Goal: Navigation & Orientation: Find specific page/section

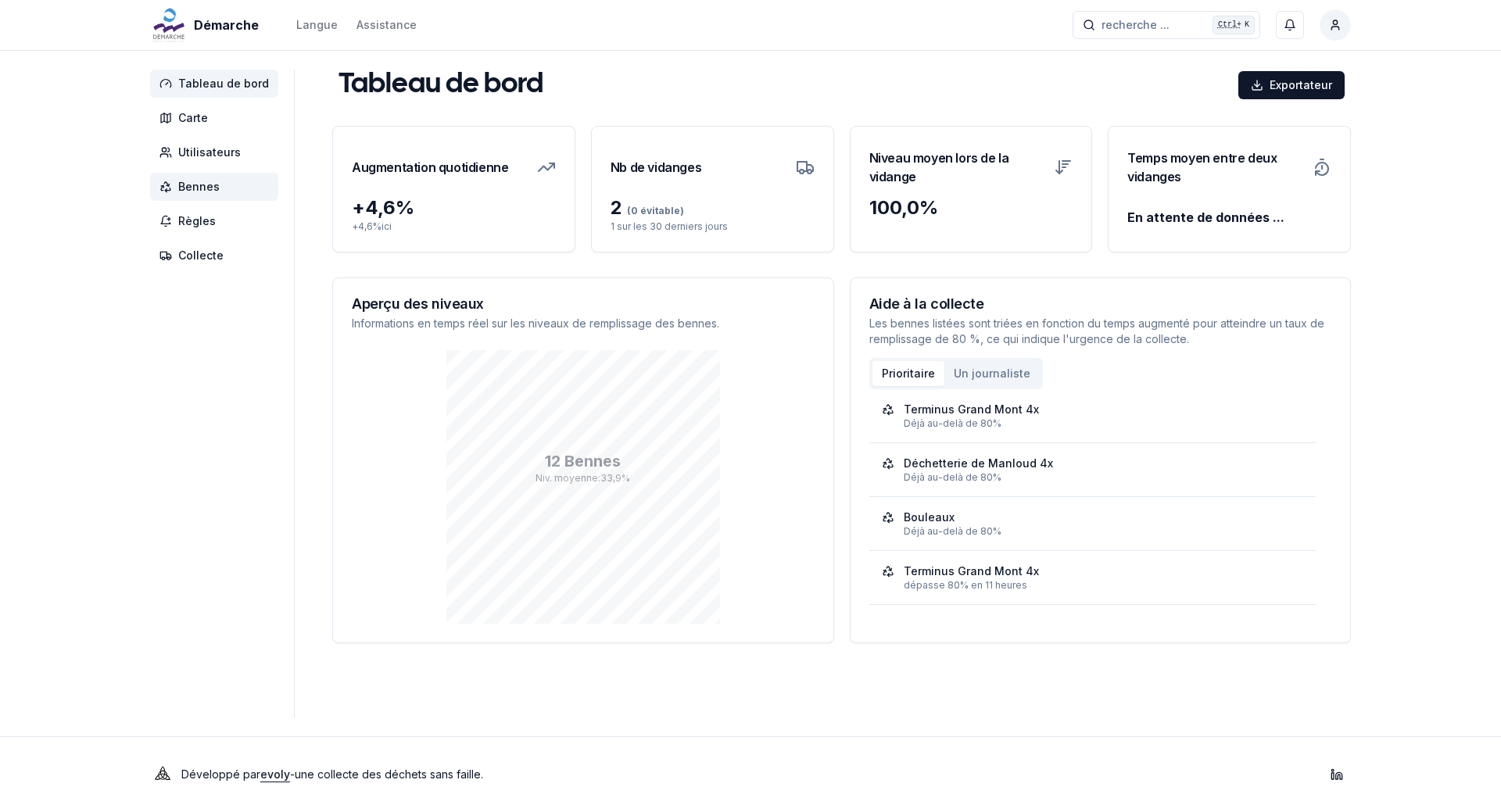
click at [200, 190] on font "Bennes" at bounding box center [199, 186] width 41 height 13
click at [193, 195] on span "Bennes" at bounding box center [213, 186] width 128 height 28
